Goal: Navigation & Orientation: Find specific page/section

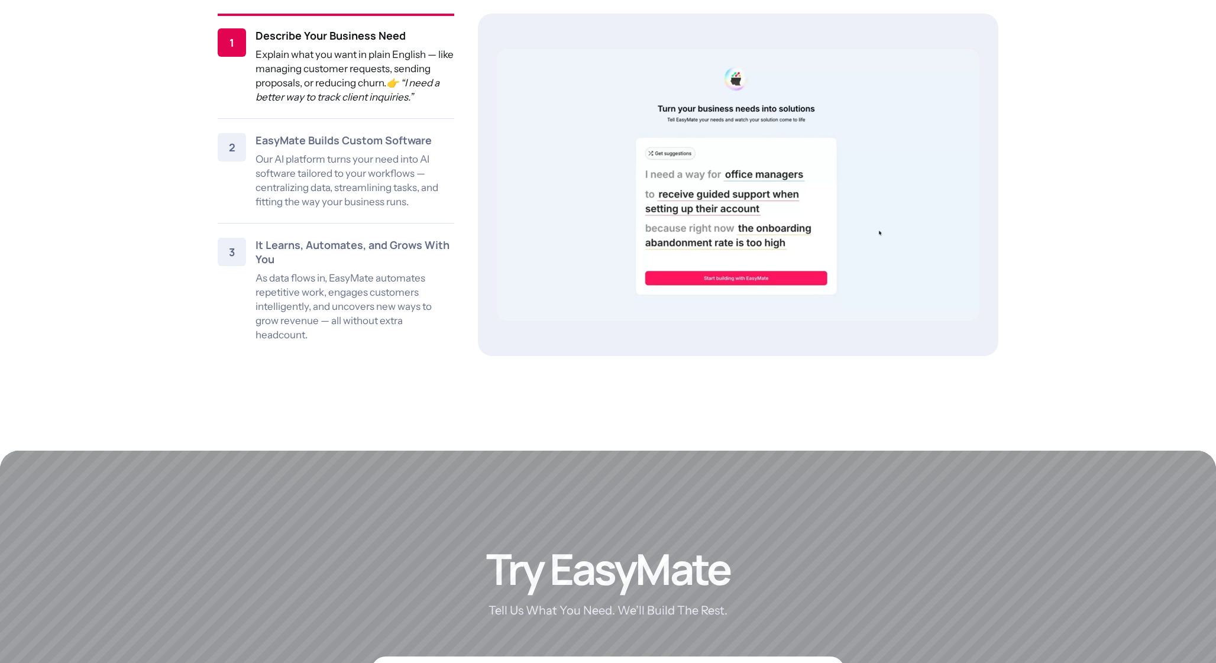
scroll to position [1607, 0]
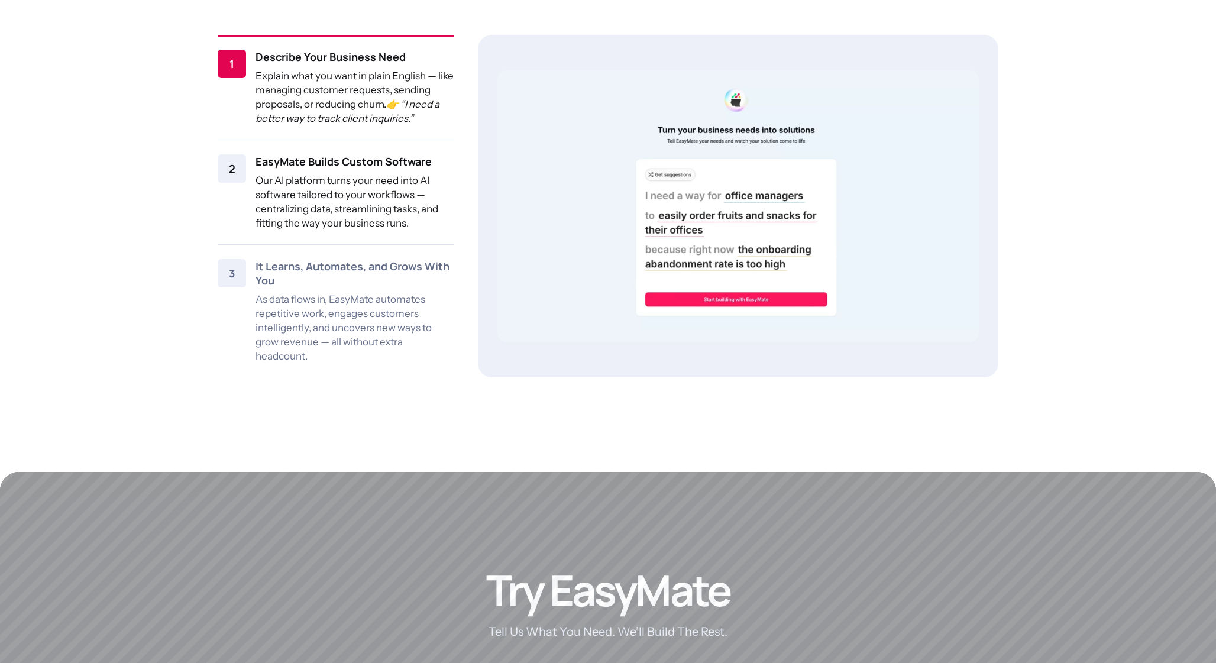
click at [421, 178] on p "Our AI platform turns your need into AI software tailored to your workflows — c…" at bounding box center [355, 201] width 199 height 57
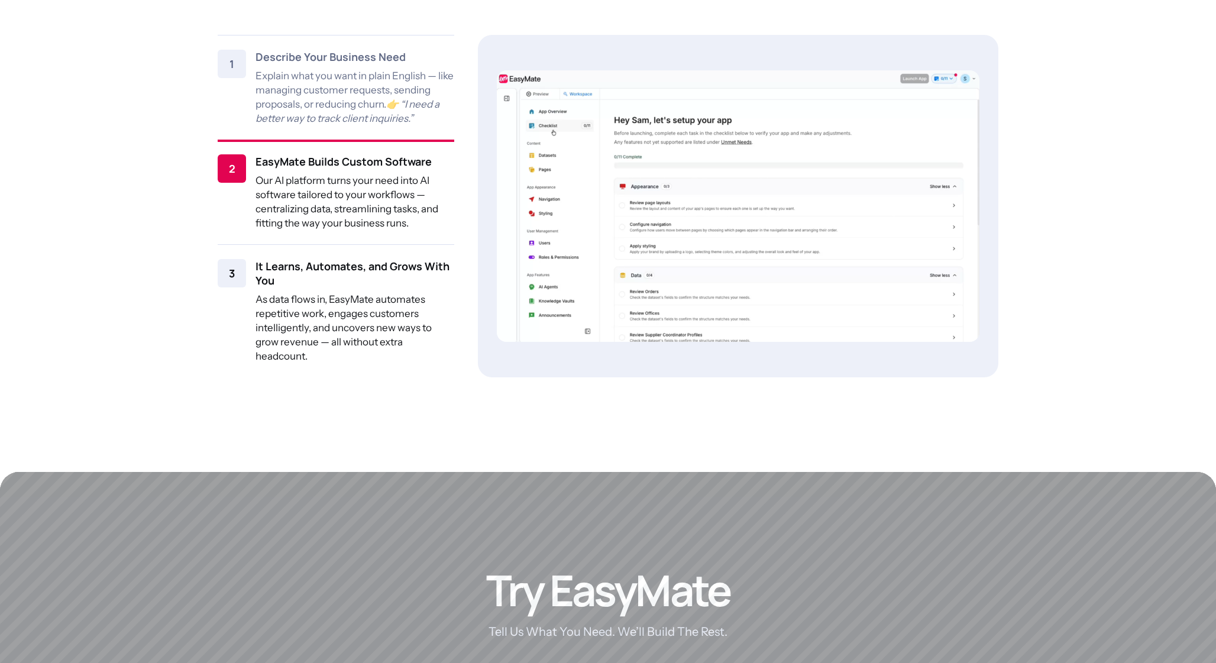
click at [395, 276] on h5 "It Learns, Automates, and Grows With You" at bounding box center [355, 273] width 199 height 28
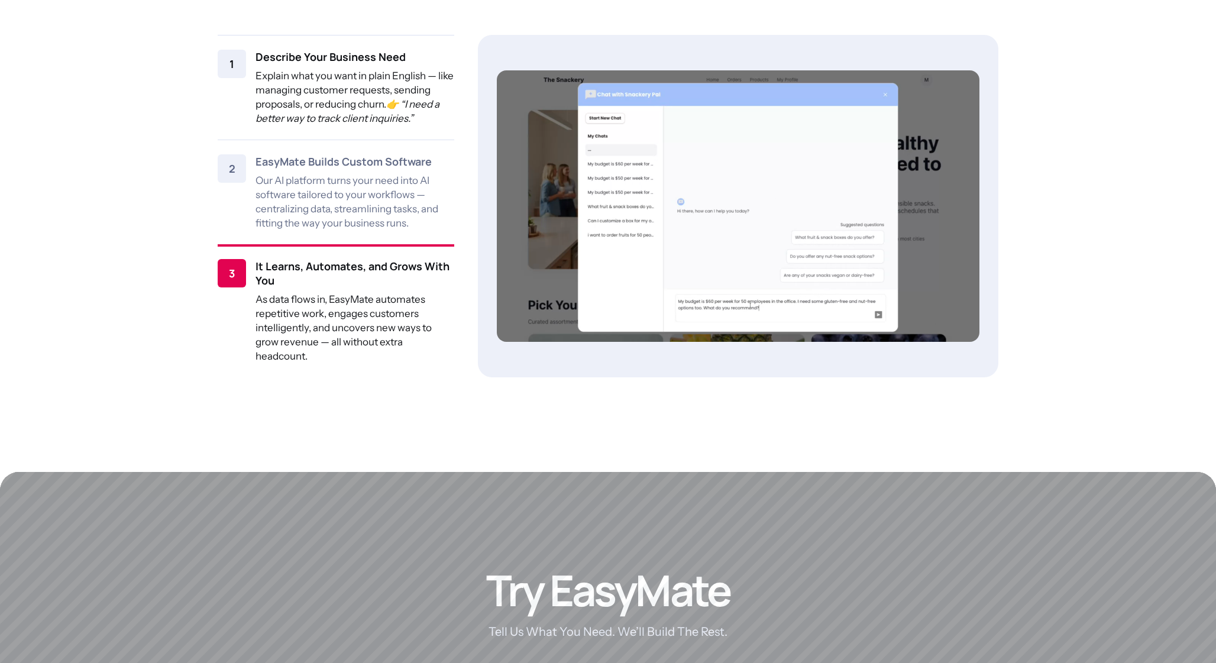
click at [389, 95] on p "Explain what you want in plain English — like managing customer requests, sendi…" at bounding box center [355, 97] width 199 height 57
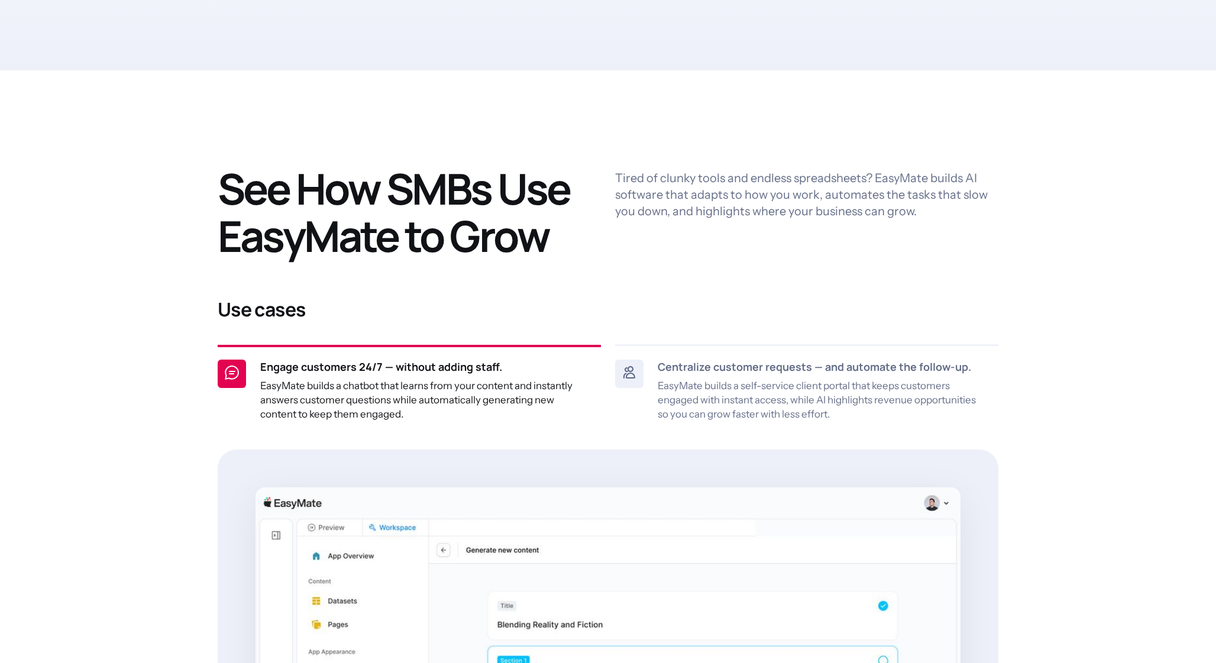
scroll to position [655, 0]
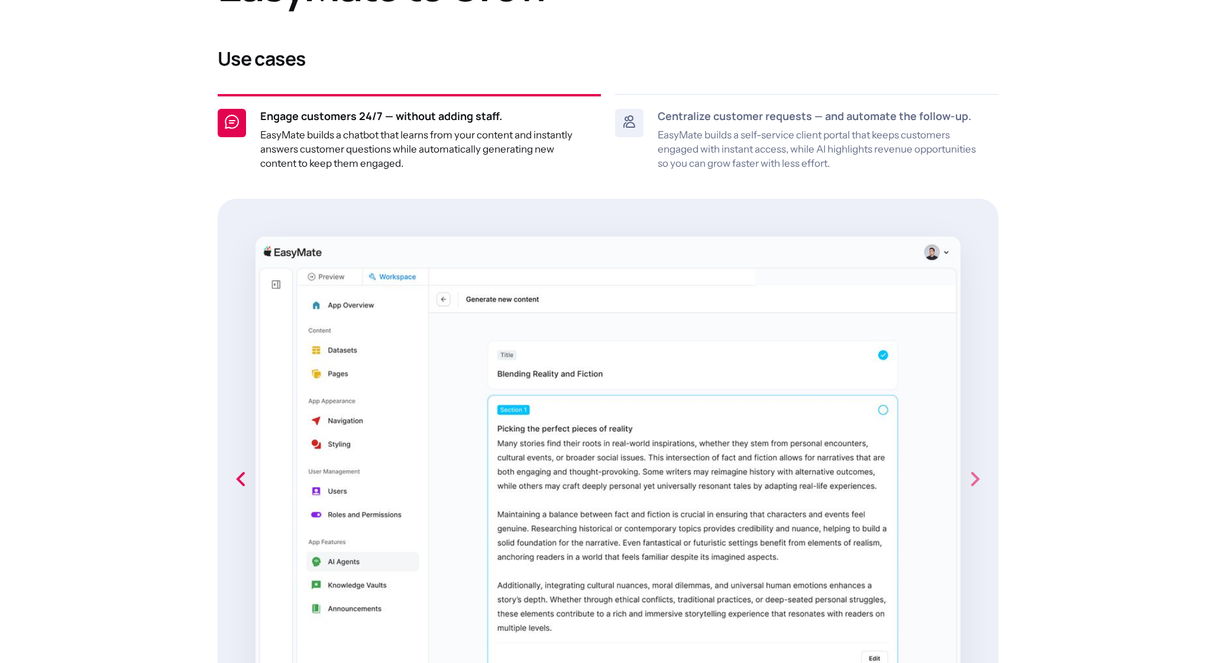
click at [970, 489] on icon "next slide" at bounding box center [975, 479] width 24 height 24
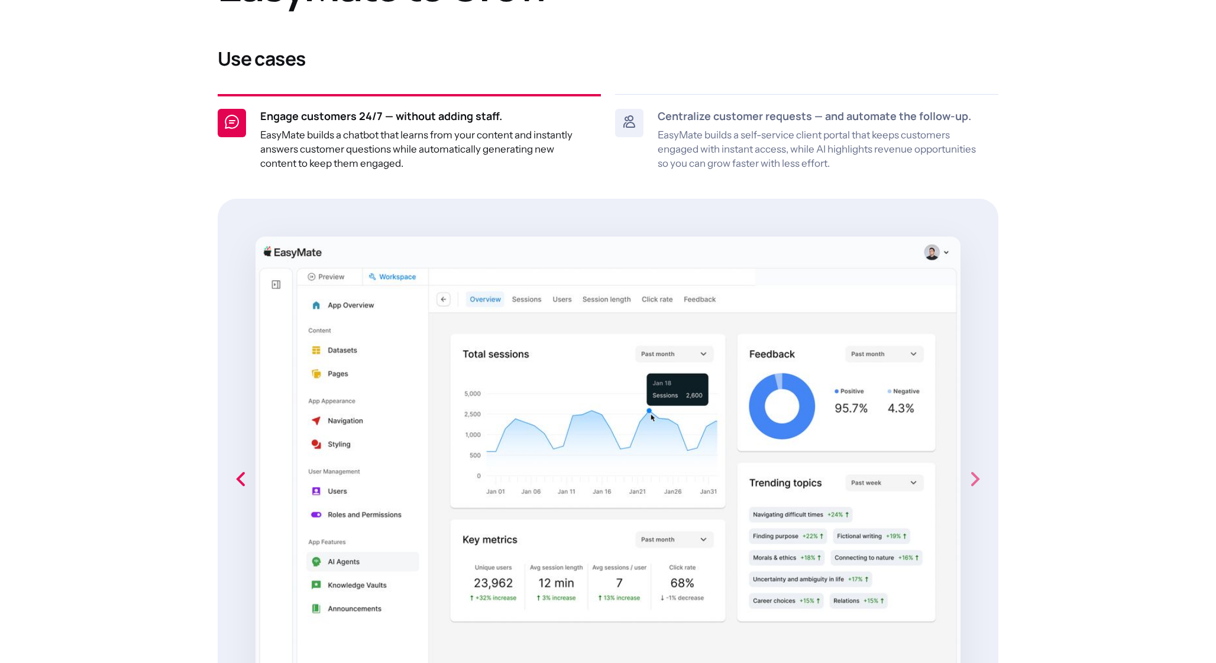
click at [975, 486] on icon "next slide" at bounding box center [975, 479] width 24 height 24
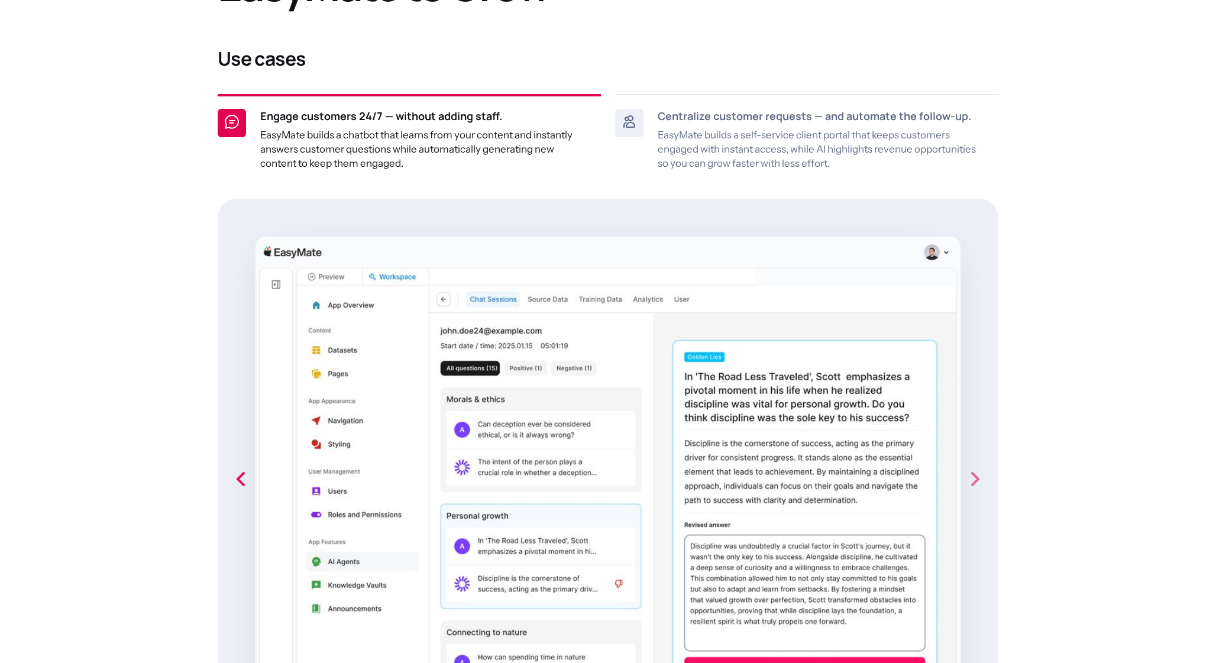
click at [975, 486] on icon "next slide" at bounding box center [975, 479] width 24 height 24
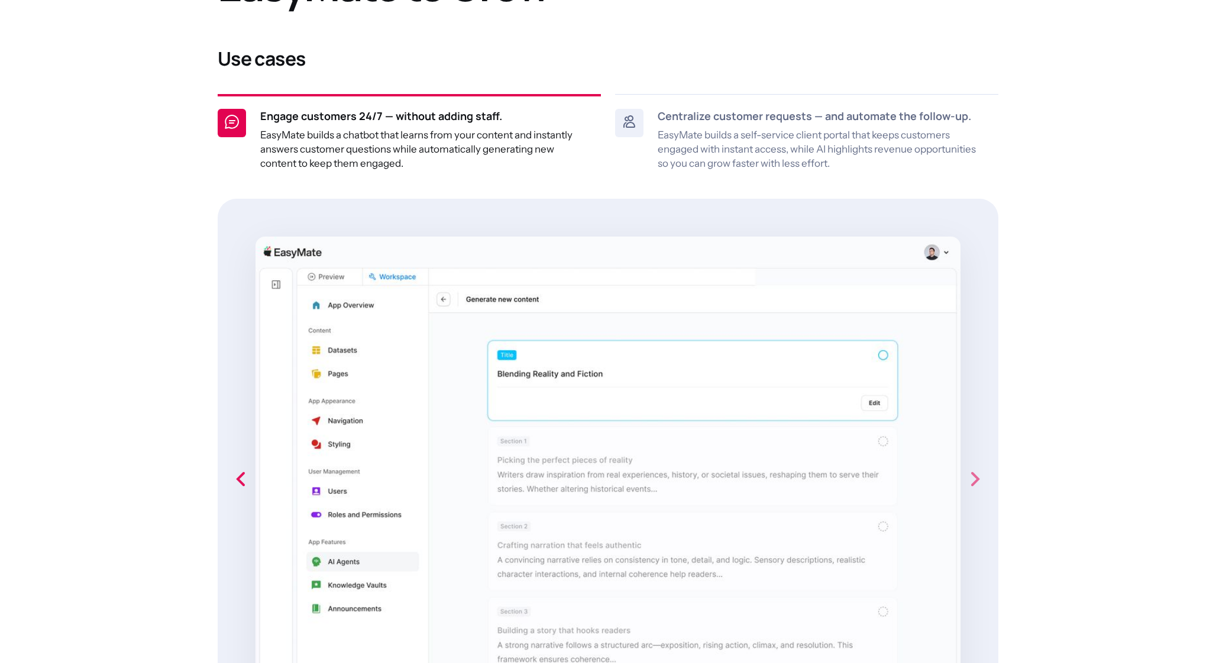
click at [975, 486] on icon "next slide" at bounding box center [975, 479] width 24 height 24
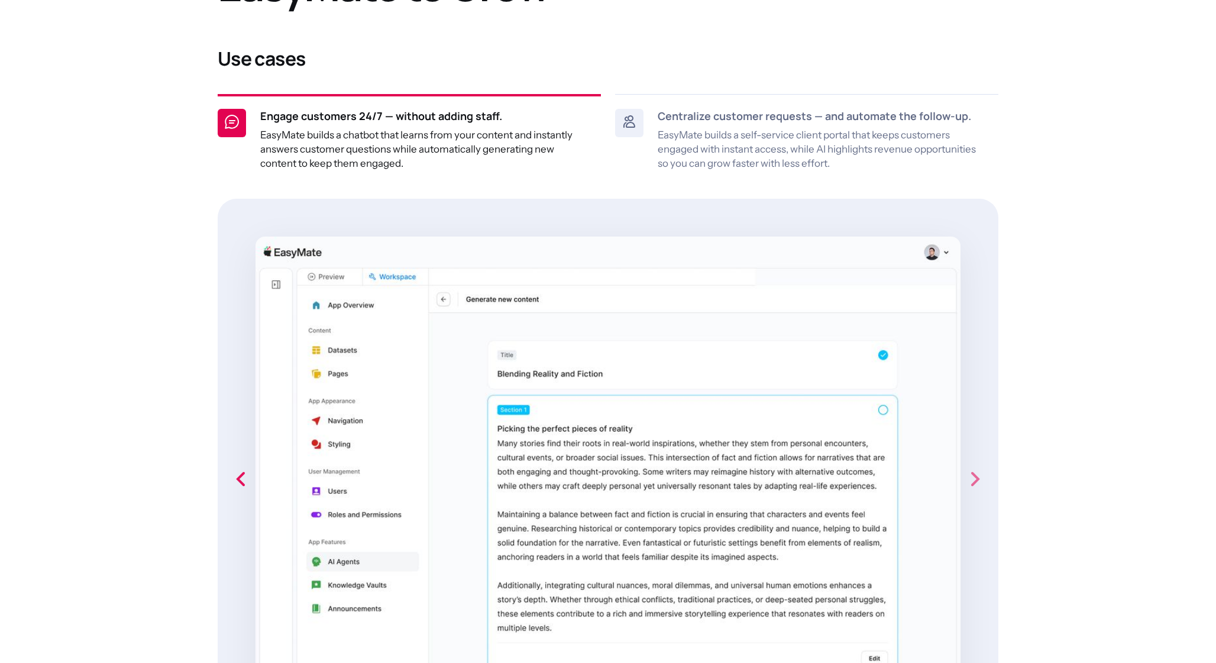
click at [975, 486] on icon "next slide" at bounding box center [975, 479] width 24 height 24
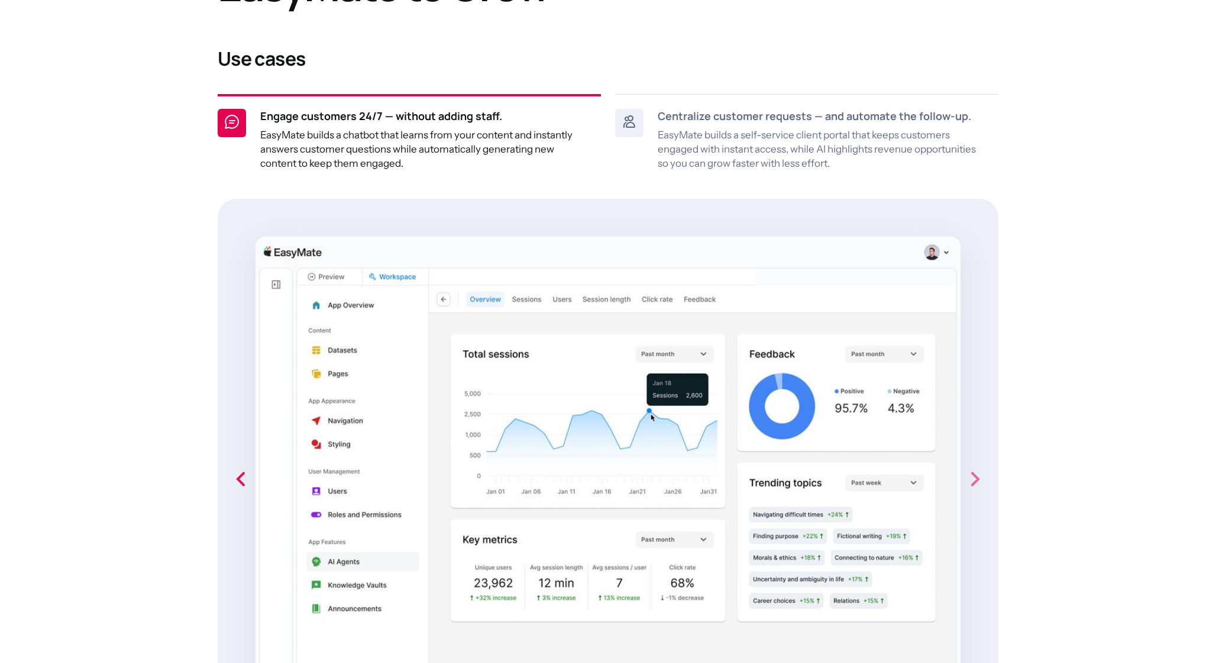
click at [975, 486] on icon "next slide" at bounding box center [975, 479] width 24 height 24
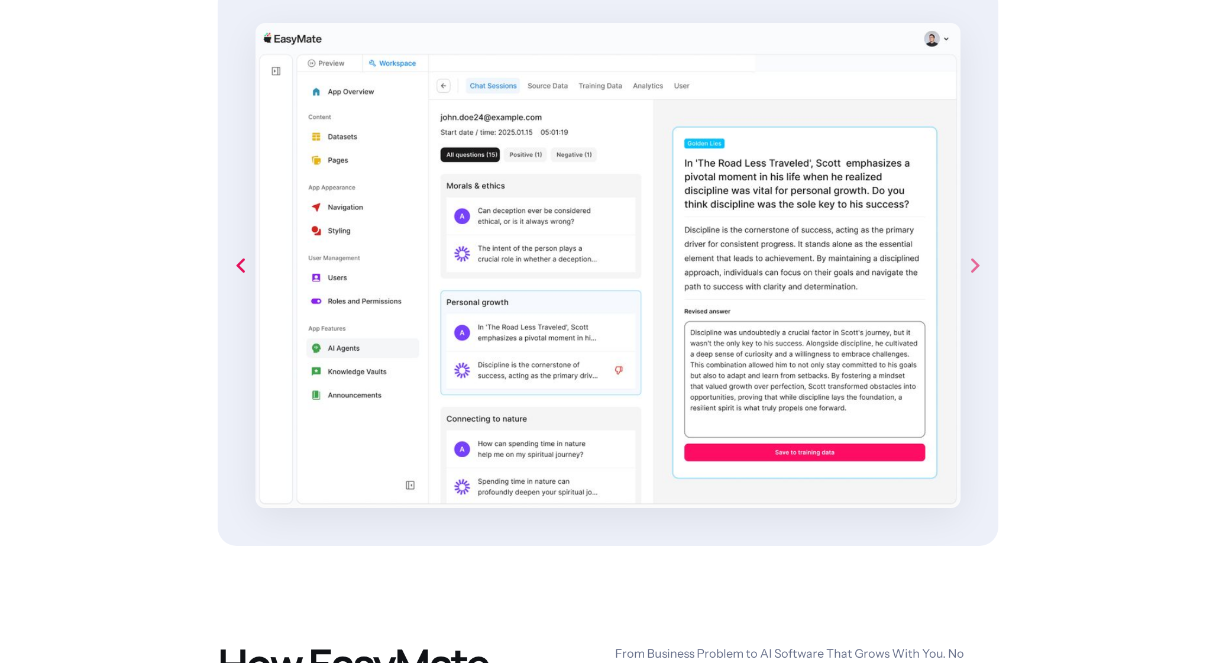
scroll to position [984, 0]
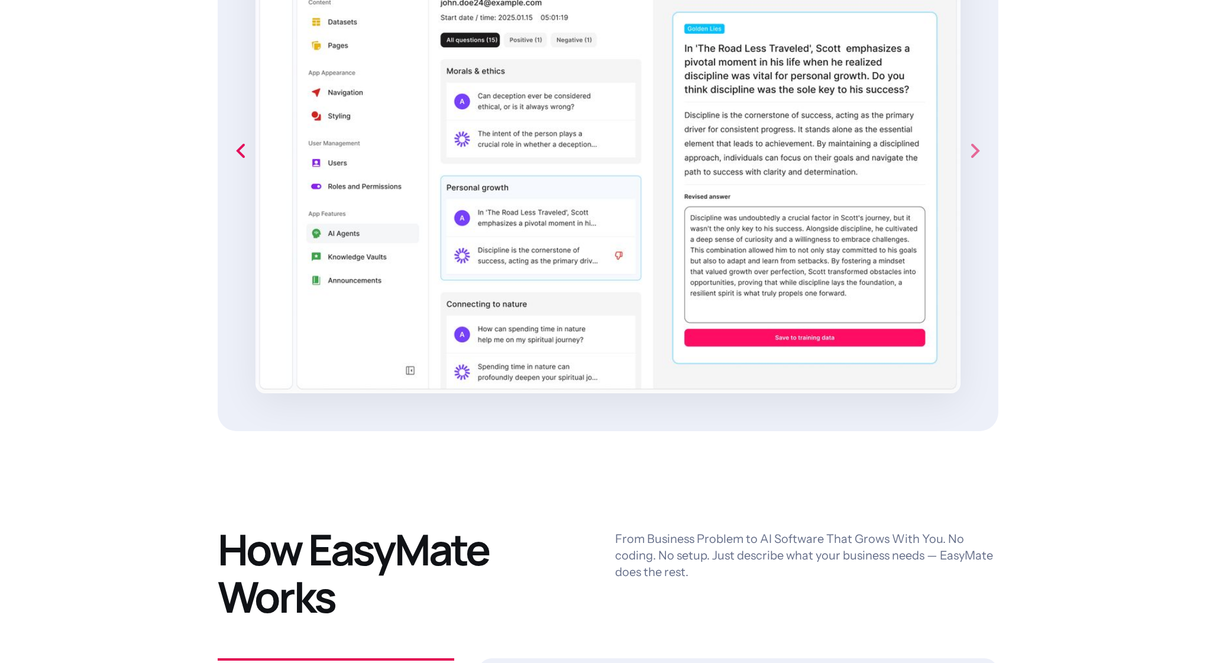
click at [970, 148] on icon "next slide" at bounding box center [975, 151] width 24 height 24
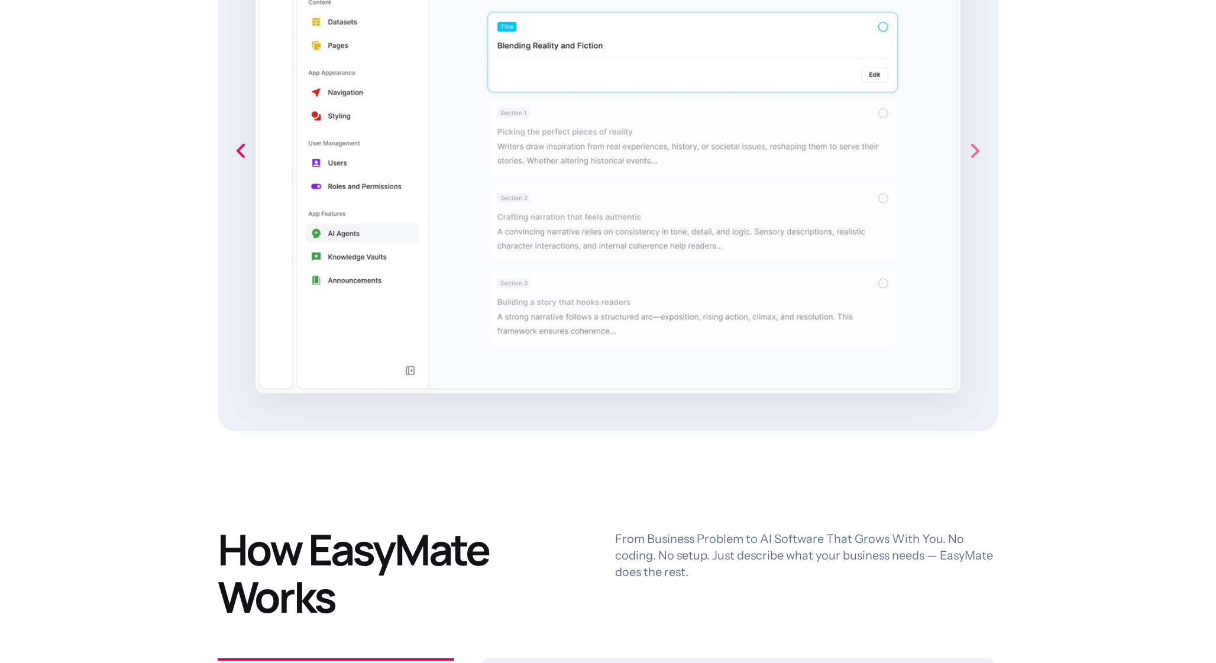
click at [970, 148] on icon "next slide" at bounding box center [975, 151] width 24 height 24
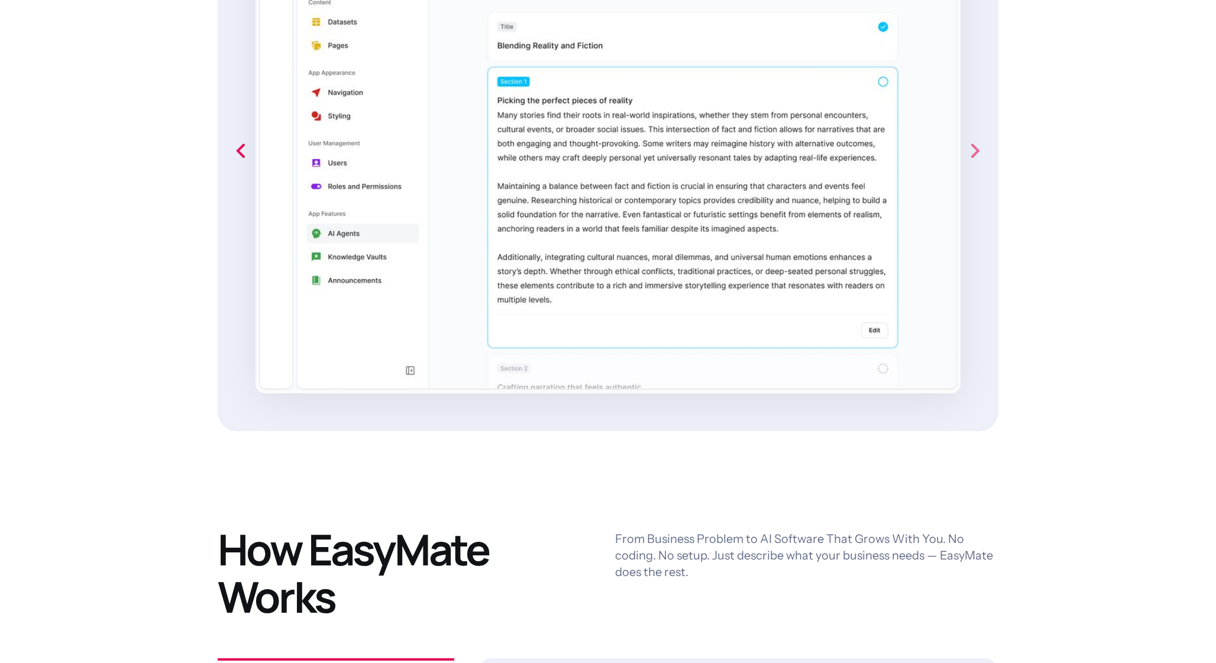
click at [970, 148] on icon "next slide" at bounding box center [975, 151] width 24 height 24
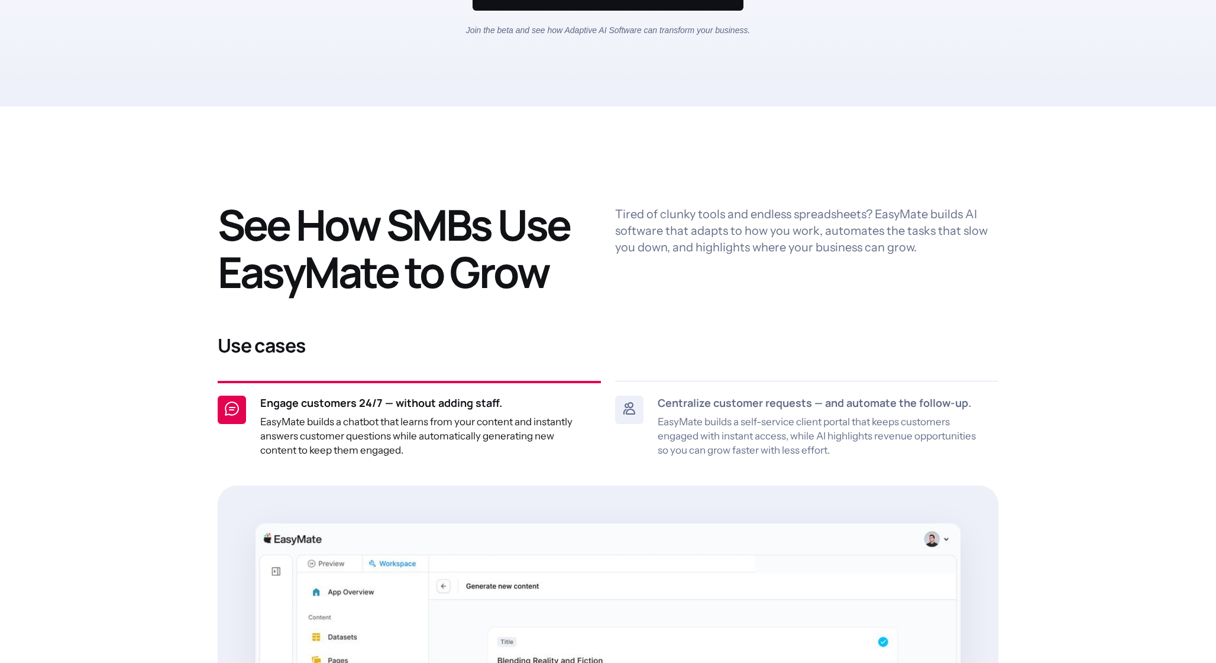
scroll to position [0, 0]
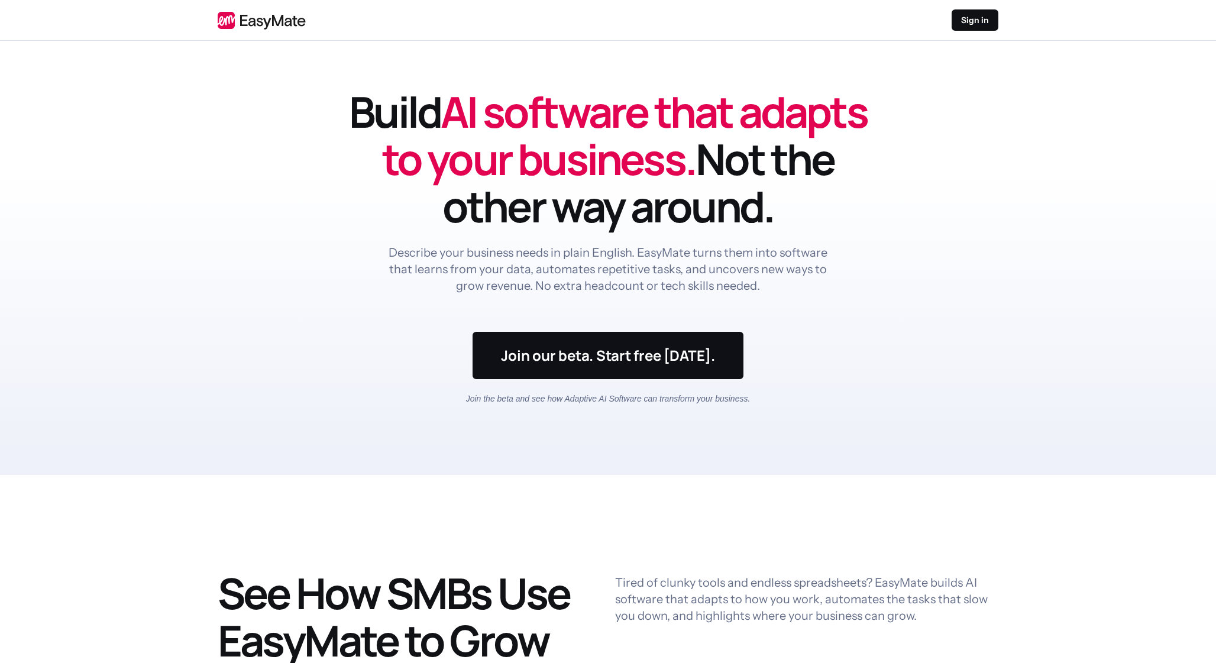
click at [972, 199] on header "Build AI software that adapts to your business. Not the other way around. Descr…" at bounding box center [608, 258] width 1216 height 434
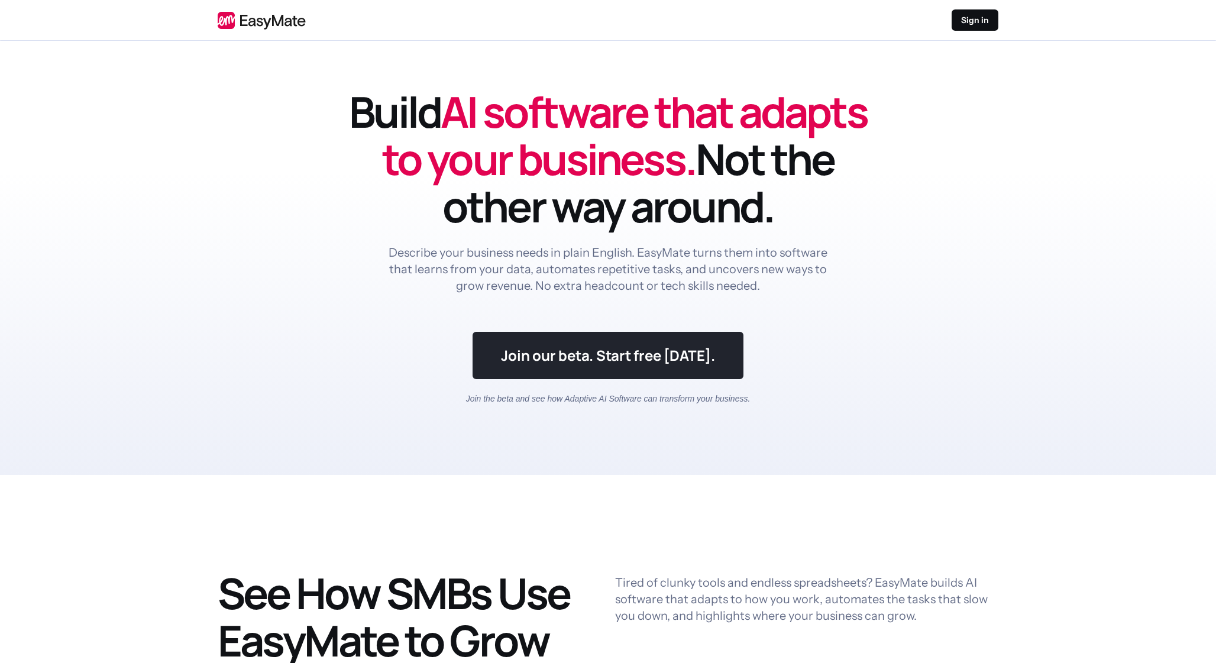
click at [603, 342] on link at bounding box center [608, 355] width 270 height 47
click at [605, 357] on link at bounding box center [608, 355] width 270 height 47
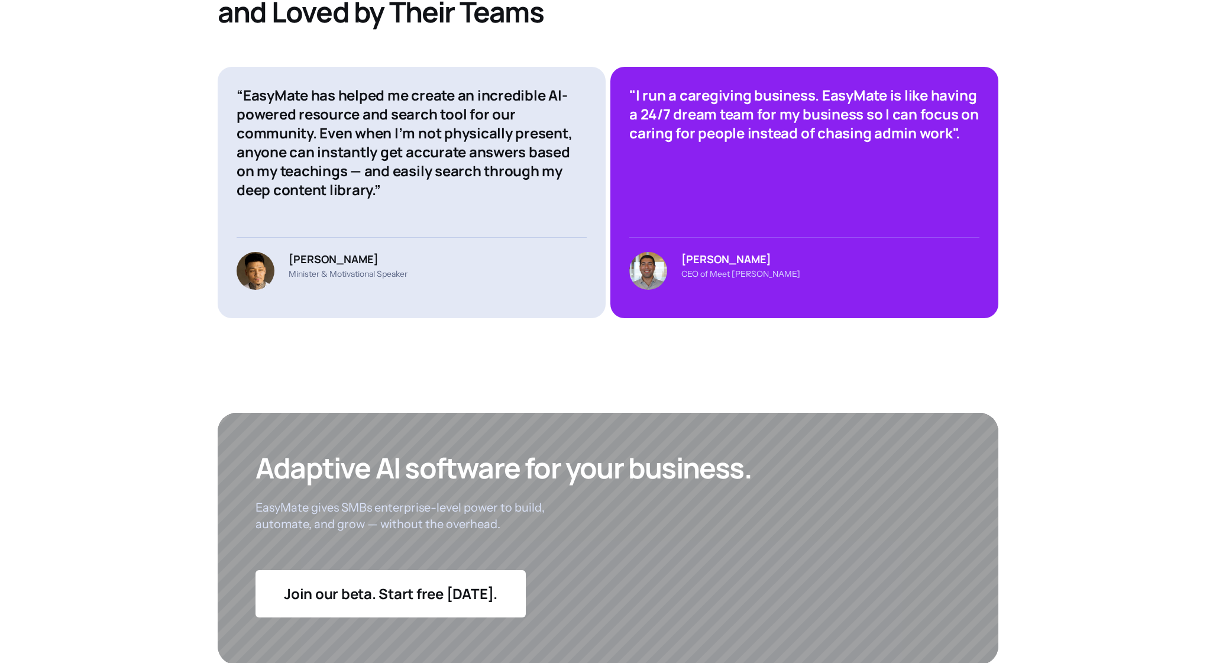
scroll to position [4441, 0]
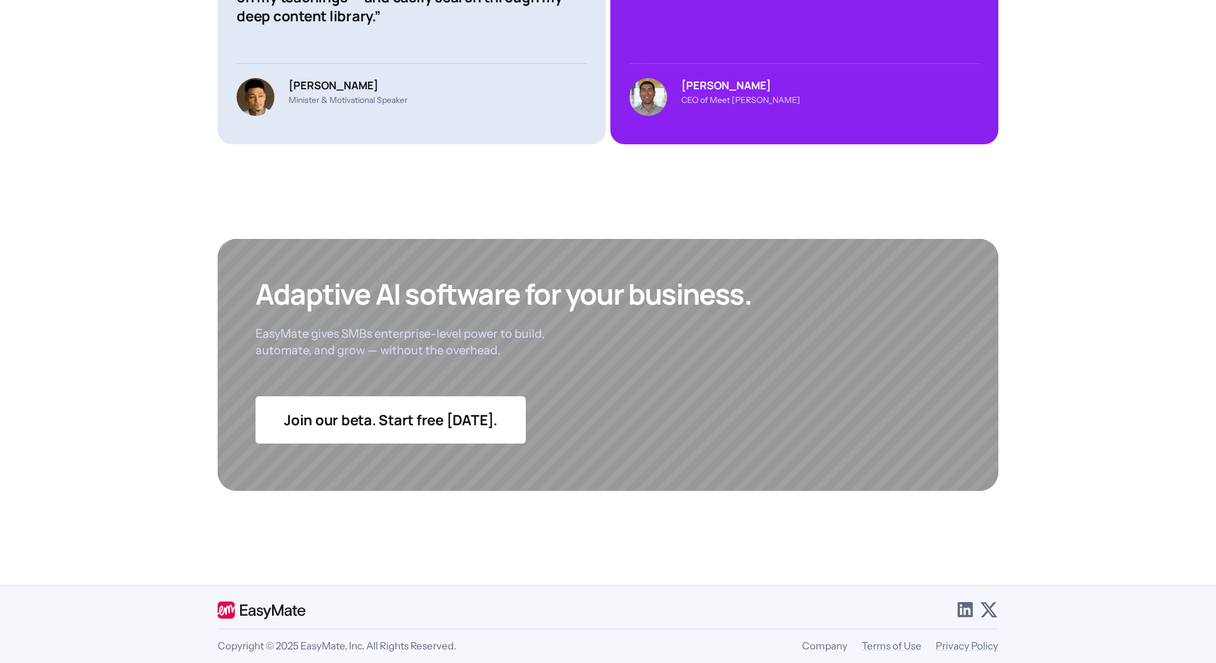
click at [831, 640] on link "Company" at bounding box center [825, 646] width 46 height 12
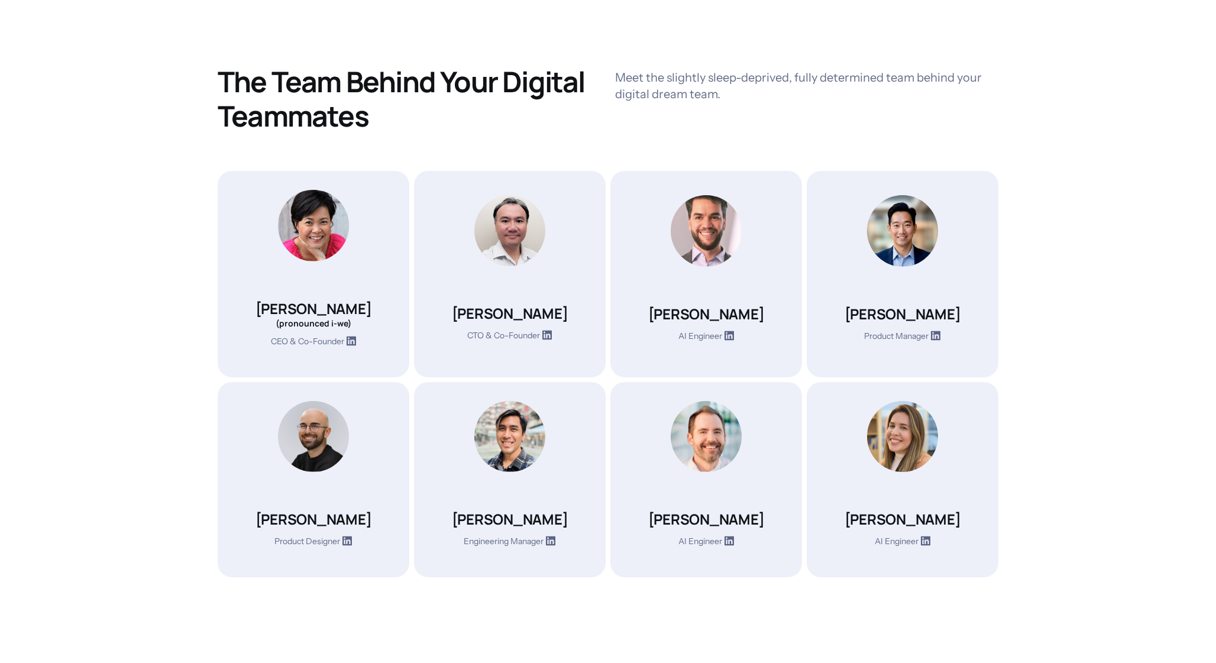
scroll to position [342, 0]
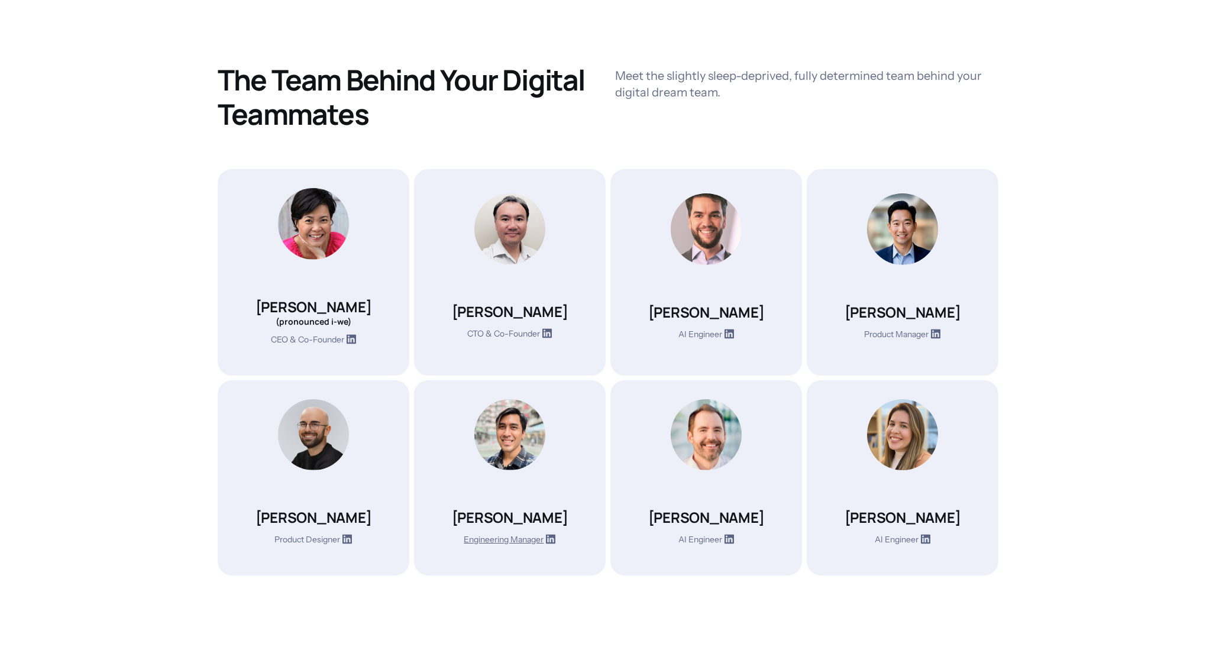
click at [552, 539] on icon at bounding box center [550, 539] width 9 height 10
